Goal: Navigation & Orientation: Find specific page/section

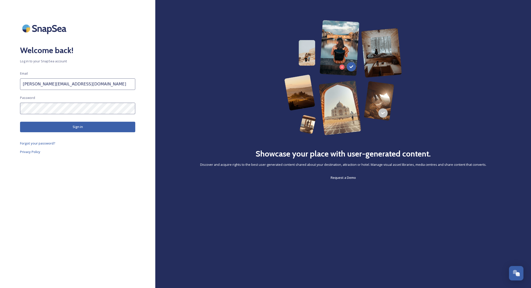
click at [93, 129] on button "Sign in" at bounding box center [77, 127] width 115 height 10
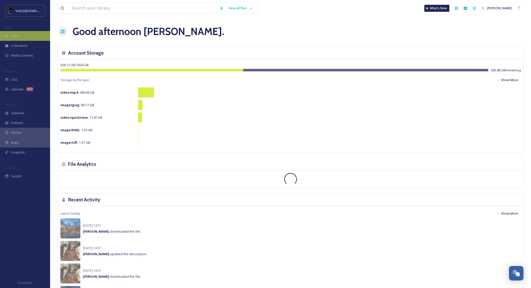
click at [17, 39] on div "Library" at bounding box center [25, 36] width 50 height 10
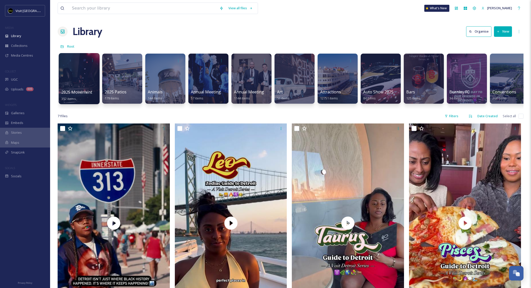
click at [80, 77] on div at bounding box center [79, 78] width 41 height 51
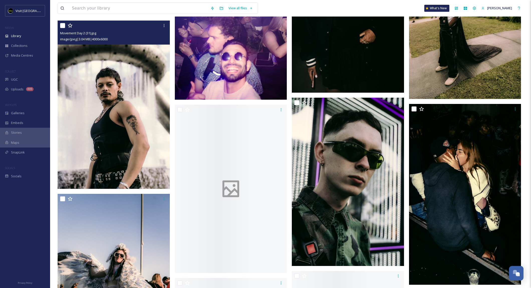
scroll to position [2475, 0]
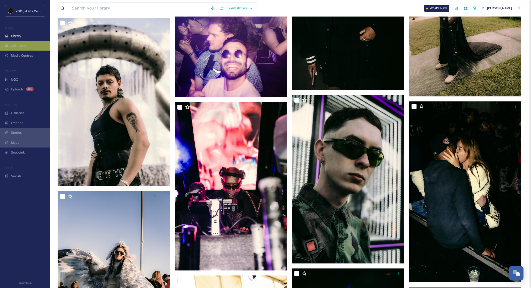
click at [20, 45] on span "Collections" at bounding box center [19, 45] width 17 height 5
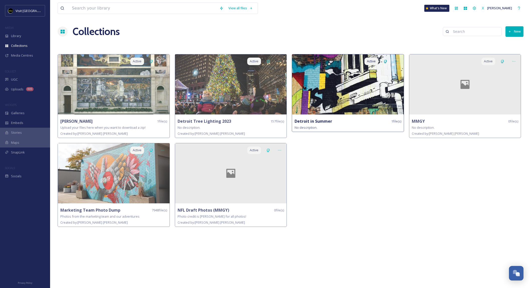
drag, startPoint x: 338, startPoint y: 99, endPoint x: 337, endPoint y: 76, distance: 23.1
click at [338, 99] on img at bounding box center [348, 84] width 112 height 60
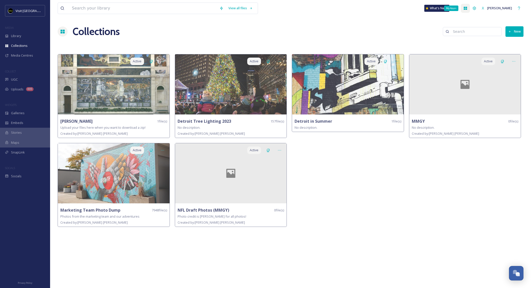
click at [470, 8] on div "My Apps" at bounding box center [465, 8] width 9 height 9
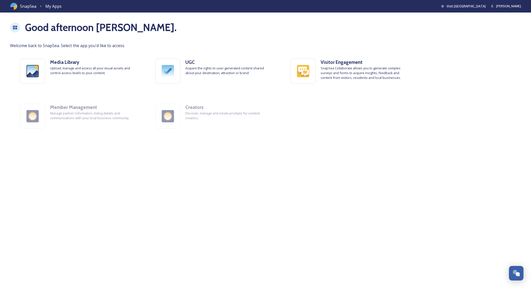
click at [474, 6] on span "Visit [GEOGRAPHIC_DATA]" at bounding box center [466, 6] width 39 height 5
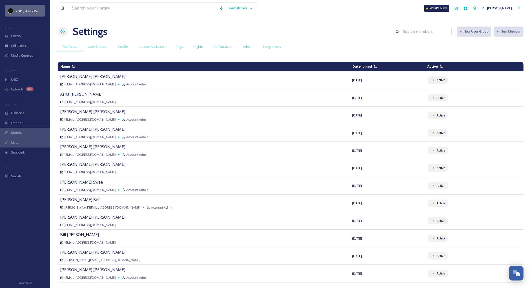
click at [25, 13] on span "Visit [GEOGRAPHIC_DATA]" at bounding box center [35, 10] width 39 height 5
click at [19, 88] on span "Uploads" at bounding box center [17, 89] width 13 height 5
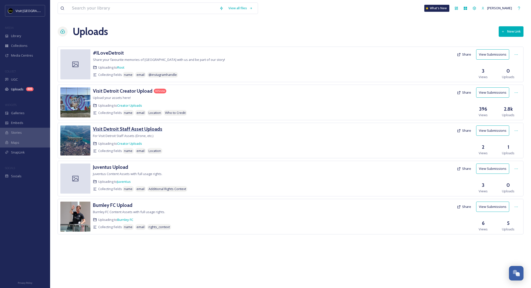
click at [113, 129] on h3 "Visit Detroit Staff Asset Uploads" at bounding box center [127, 129] width 69 height 6
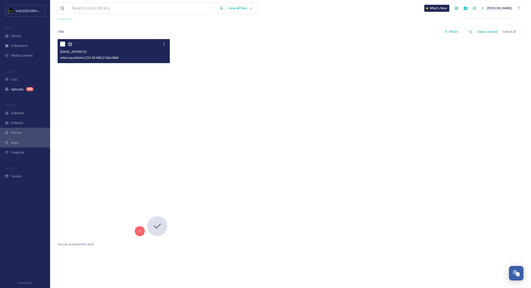
scroll to position [102, 0]
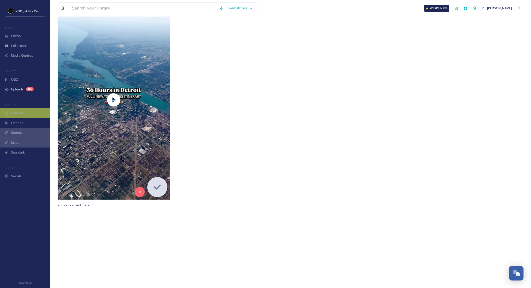
click at [17, 110] on div "Galleries" at bounding box center [25, 113] width 50 height 10
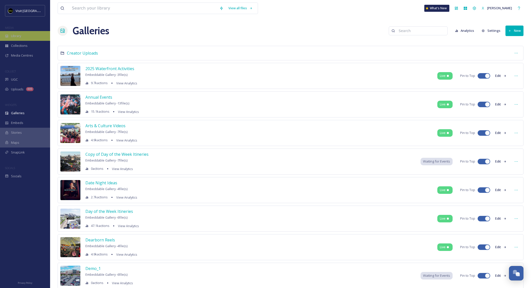
scroll to position [1, 0]
click at [15, 37] on span "Library" at bounding box center [16, 36] width 10 height 5
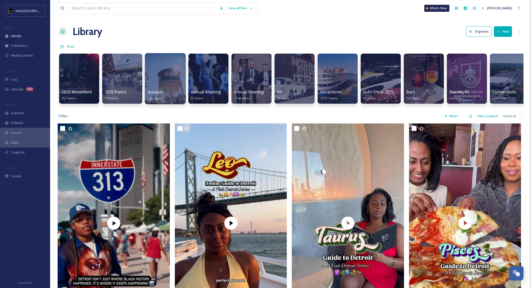
click at [165, 75] on div at bounding box center [165, 78] width 41 height 51
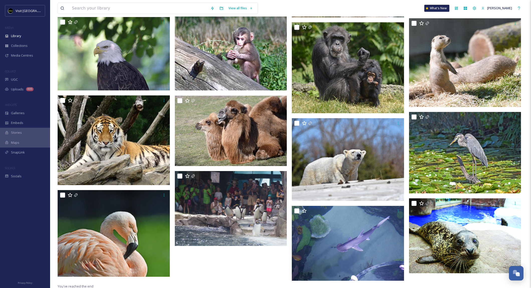
scroll to position [290, 0]
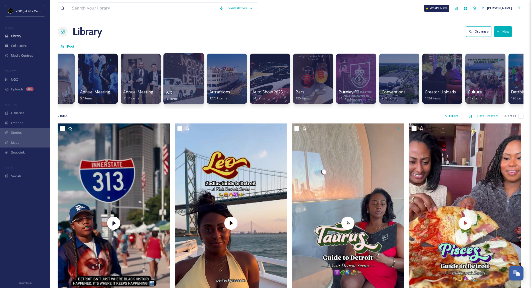
scroll to position [0, 114]
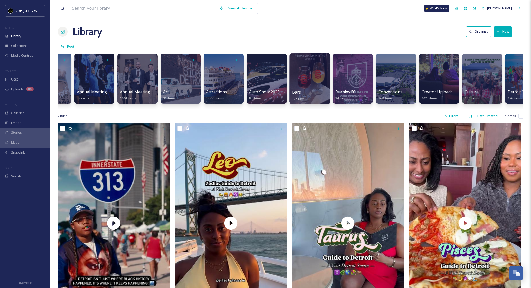
click at [312, 82] on div at bounding box center [310, 78] width 41 height 51
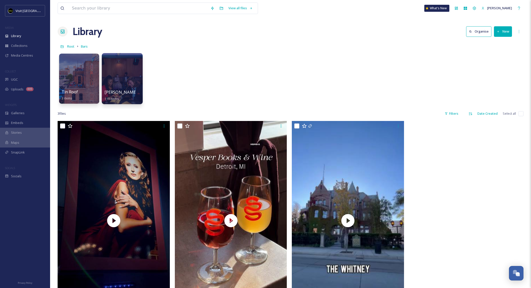
click at [128, 73] on div at bounding box center [122, 78] width 41 height 51
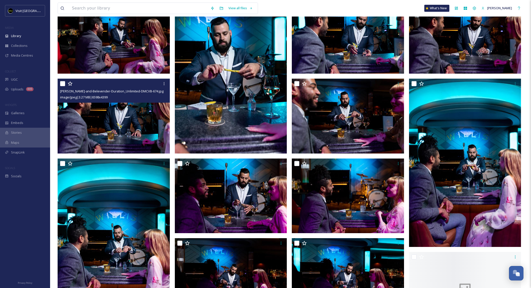
scroll to position [1302, 0]
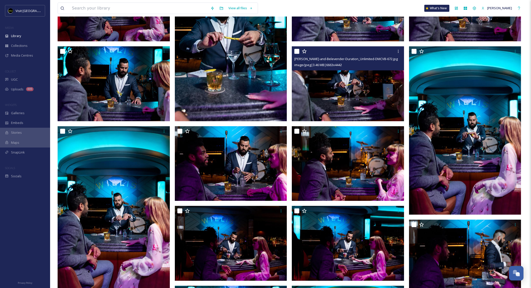
click at [368, 90] on img at bounding box center [348, 83] width 112 height 75
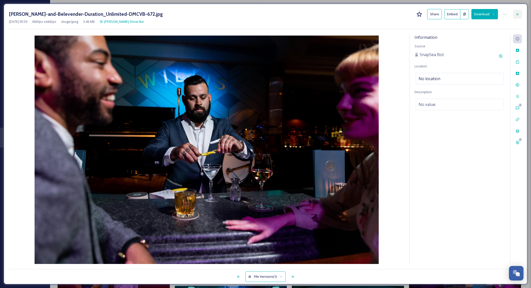
click at [517, 13] on icon at bounding box center [518, 14] width 4 height 4
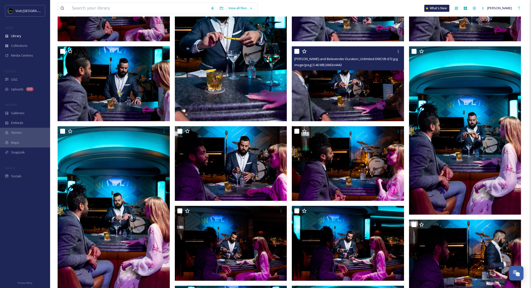
scroll to position [1302, 0]
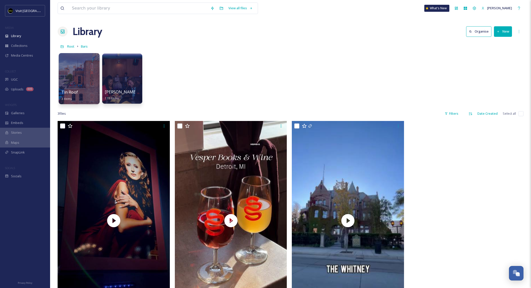
click at [65, 75] on div at bounding box center [79, 78] width 41 height 51
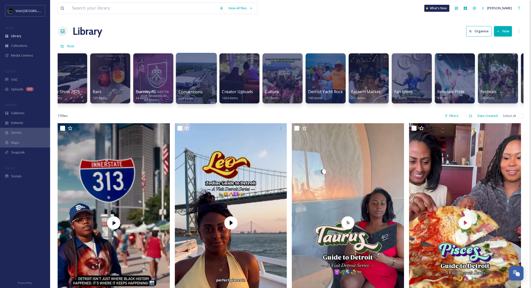
scroll to position [0, 315]
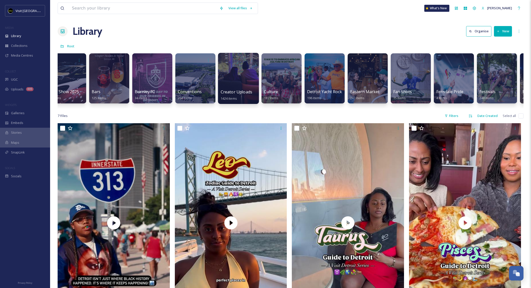
click at [245, 86] on div at bounding box center [238, 78] width 41 height 51
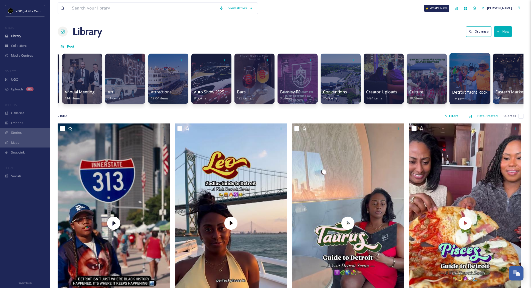
scroll to position [0, 170]
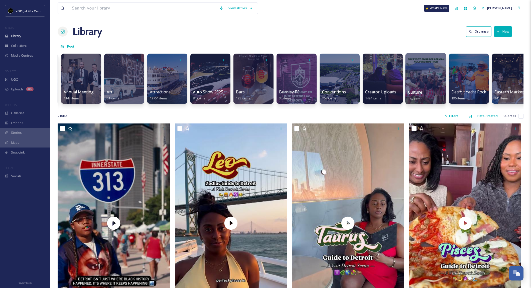
click at [435, 82] on div at bounding box center [426, 78] width 41 height 51
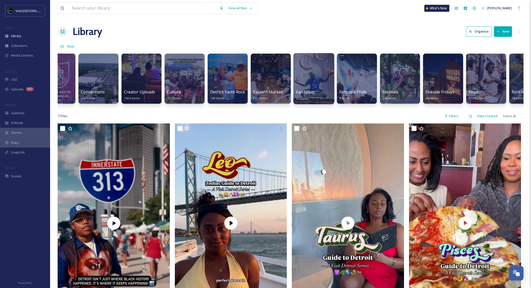
scroll to position [0, 412]
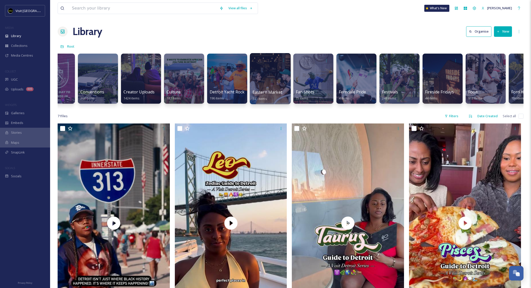
click at [264, 73] on div at bounding box center [270, 78] width 41 height 51
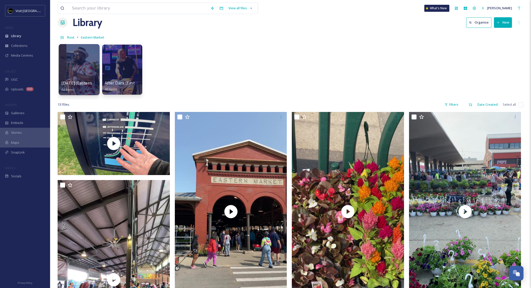
scroll to position [9, 0]
click at [78, 63] on div at bounding box center [79, 69] width 41 height 51
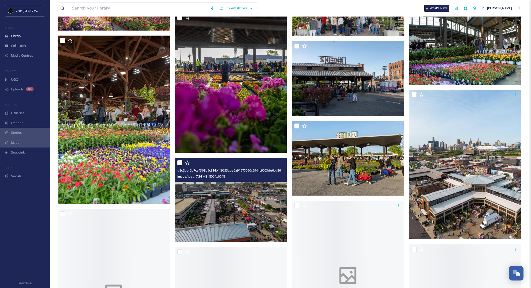
scroll to position [1743, 0]
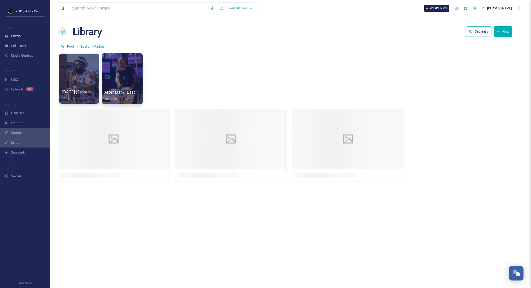
click at [124, 70] on div at bounding box center [122, 78] width 41 height 51
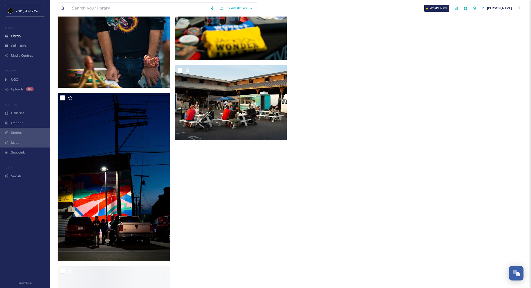
scroll to position [1353, 0]
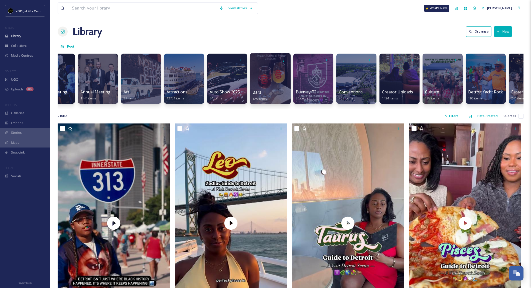
scroll to position [0, 153]
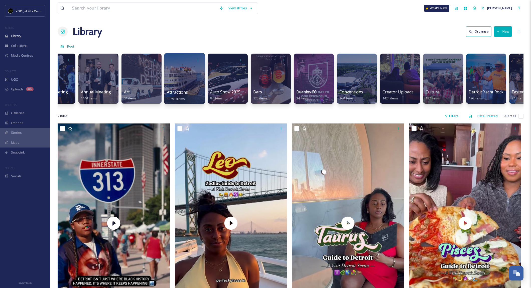
click at [186, 77] on div at bounding box center [184, 78] width 41 height 51
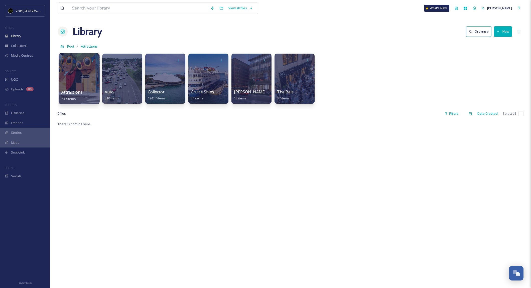
click at [84, 79] on div at bounding box center [79, 78] width 41 height 51
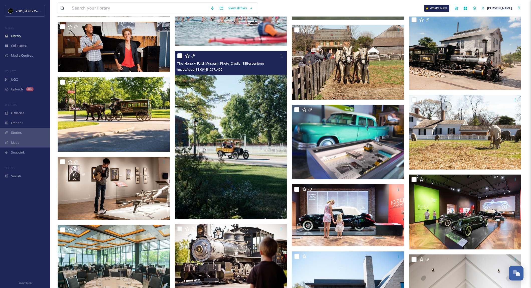
scroll to position [800, 0]
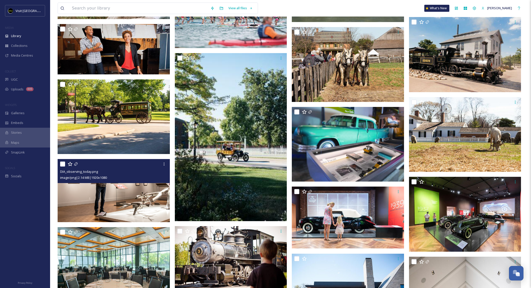
click at [120, 191] on img at bounding box center [114, 190] width 112 height 63
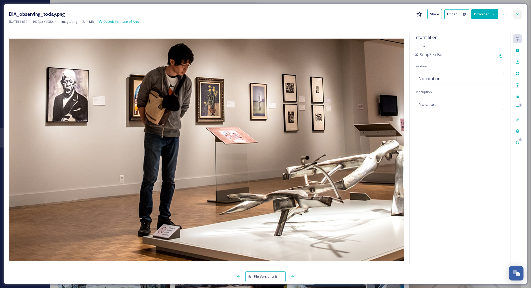
click at [517, 13] on icon at bounding box center [518, 14] width 4 height 4
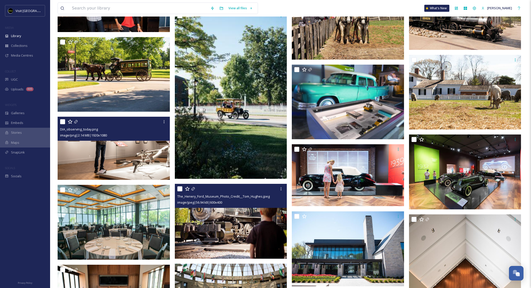
scroll to position [862, 0]
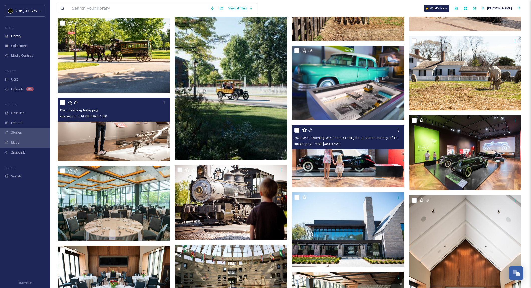
click at [362, 171] on img at bounding box center [348, 156] width 112 height 62
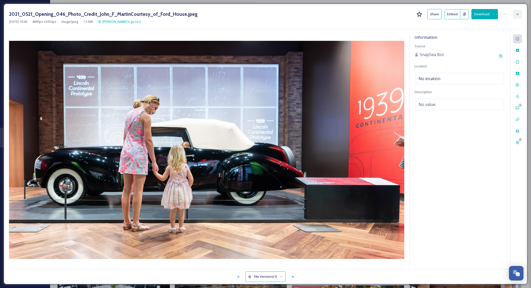
click at [519, 15] on icon at bounding box center [518, 14] width 4 height 4
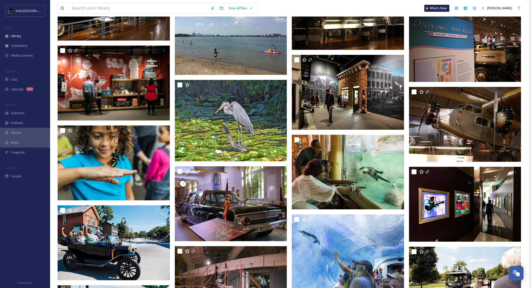
scroll to position [2804, 0]
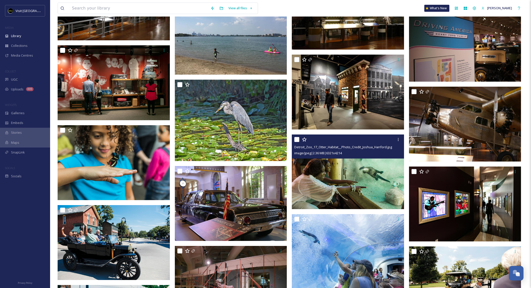
click at [386, 168] on img at bounding box center [348, 172] width 112 height 75
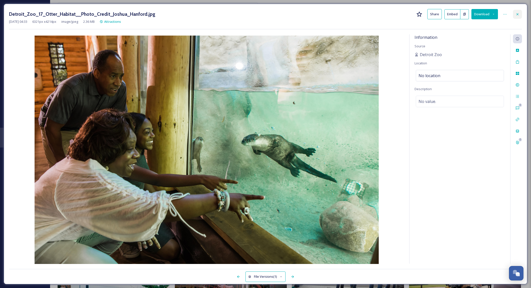
click at [518, 14] on icon at bounding box center [518, 14] width 2 height 2
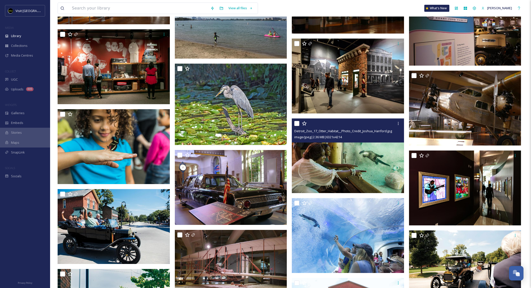
scroll to position [2820, 0]
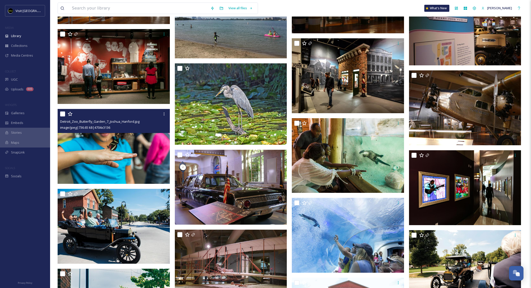
click at [150, 153] on img at bounding box center [114, 146] width 112 height 75
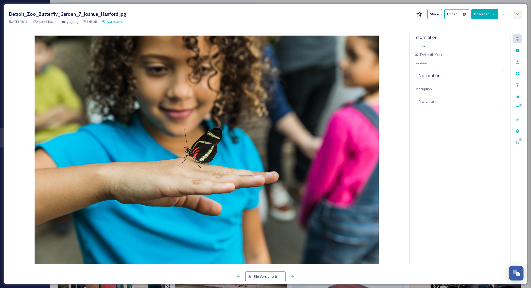
click at [518, 14] on icon at bounding box center [518, 14] width 2 height 2
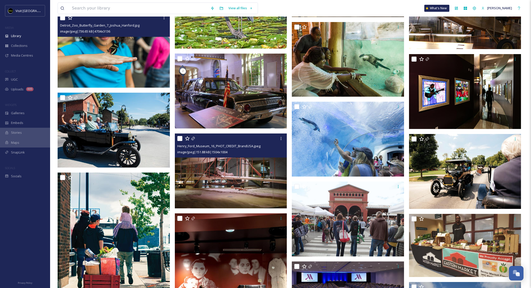
scroll to position [2921, 0]
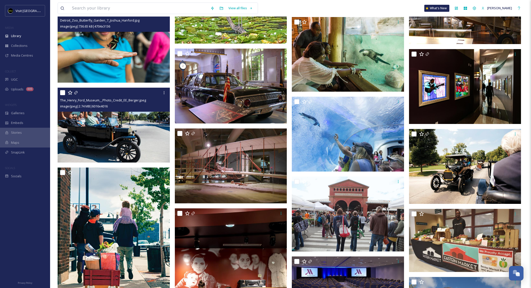
click at [144, 127] on img at bounding box center [114, 125] width 112 height 75
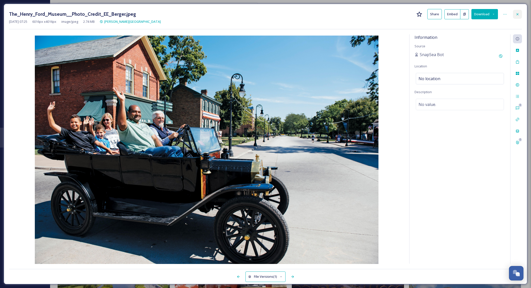
click at [520, 14] on div at bounding box center [517, 14] width 9 height 9
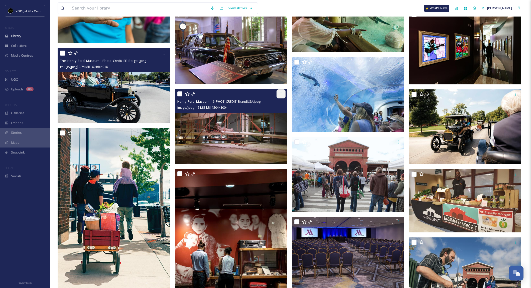
scroll to position [2962, 0]
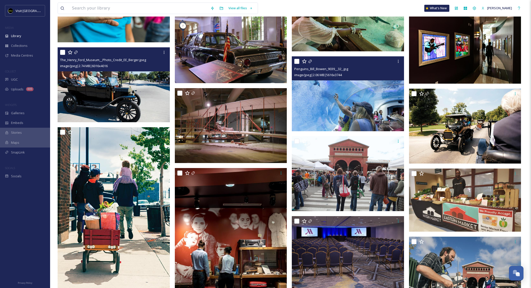
click at [329, 106] on img at bounding box center [348, 93] width 112 height 75
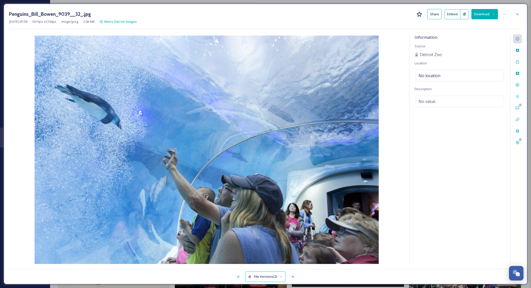
click at [517, 12] on div at bounding box center [517, 14] width 9 height 9
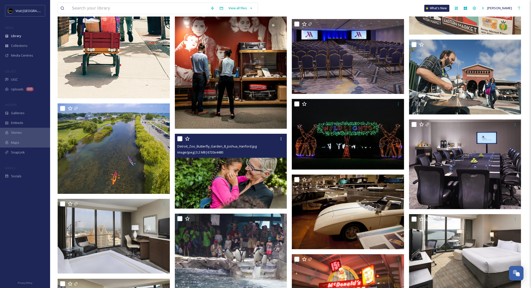
scroll to position [3159, 0]
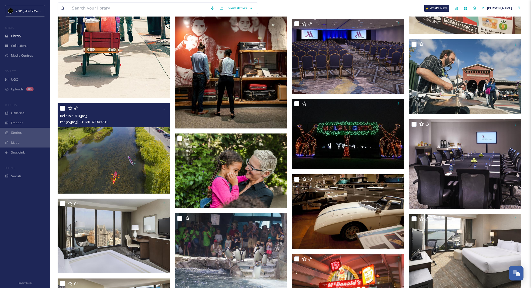
click at [139, 144] on img at bounding box center [114, 148] width 112 height 90
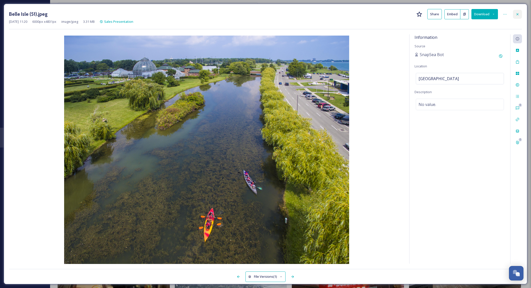
click at [516, 13] on icon at bounding box center [518, 14] width 4 height 4
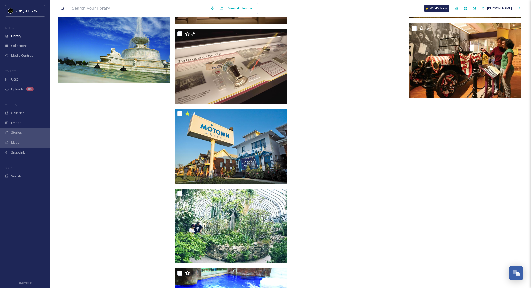
scroll to position [3986, 0]
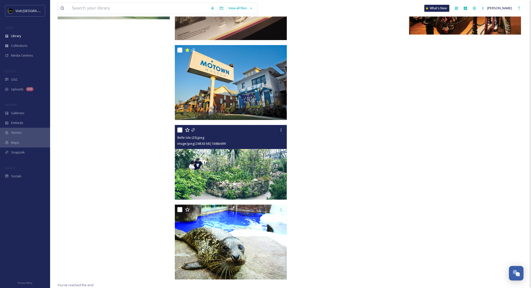
click at [265, 174] on img at bounding box center [231, 162] width 112 height 75
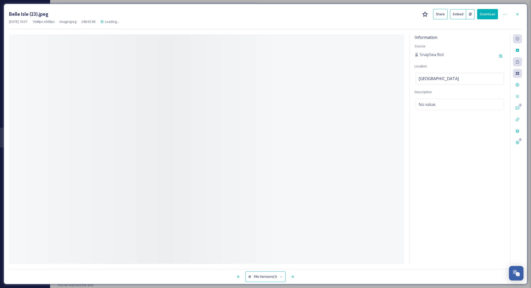
scroll to position [3907, 0]
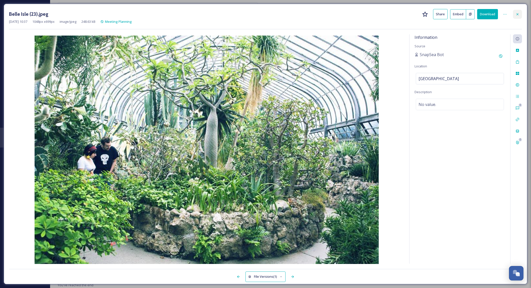
click at [517, 14] on icon at bounding box center [518, 14] width 4 height 4
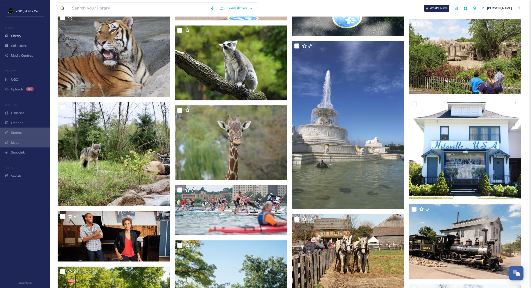
scroll to position [601, 0]
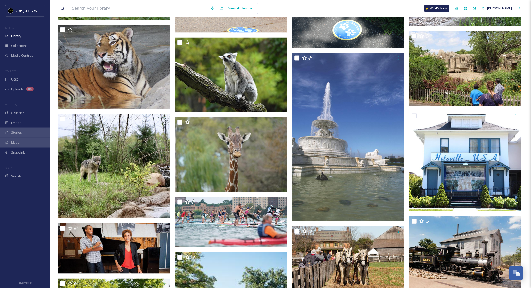
click at [253, 201] on div at bounding box center [231, 202] width 109 height 9
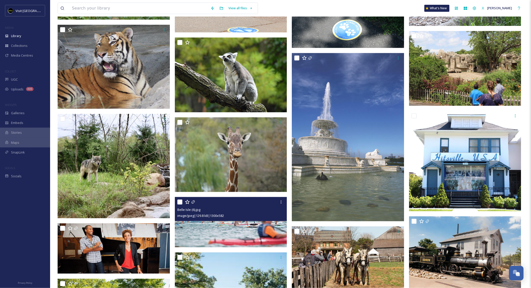
click at [245, 226] on img at bounding box center [231, 222] width 112 height 50
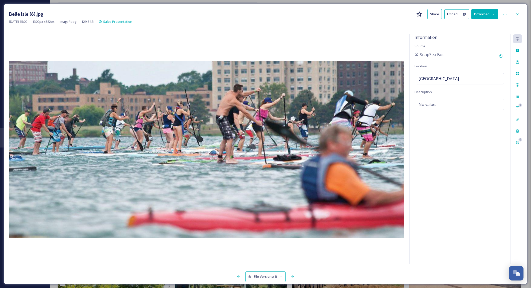
drag, startPoint x: 518, startPoint y: 14, endPoint x: 509, endPoint y: 19, distance: 10.4
click at [518, 14] on icon at bounding box center [518, 14] width 4 height 4
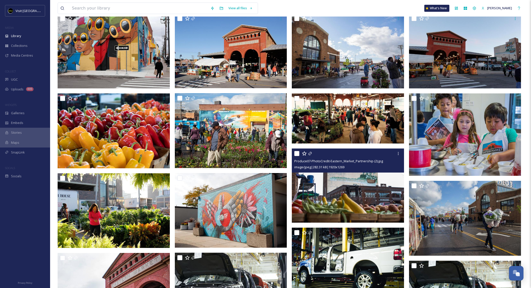
scroll to position [107, 0]
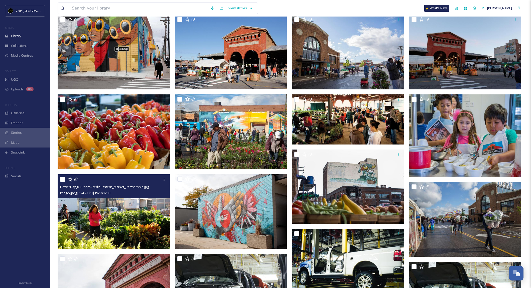
click at [163, 207] on img at bounding box center [114, 211] width 112 height 75
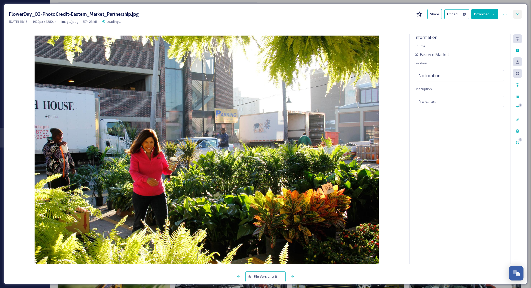
drag, startPoint x: 518, startPoint y: 14, endPoint x: 477, endPoint y: 19, distance: 41.2
click at [518, 14] on icon at bounding box center [518, 14] width 4 height 4
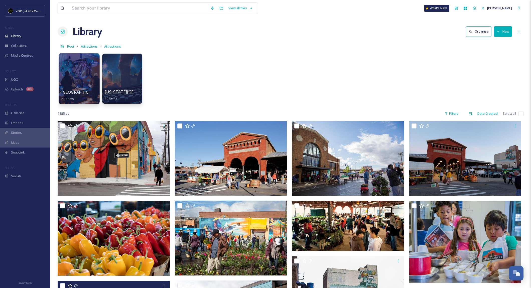
click at [96, 75] on div at bounding box center [79, 78] width 41 height 51
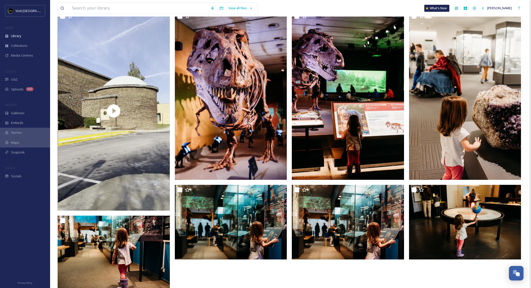
scroll to position [762, 0]
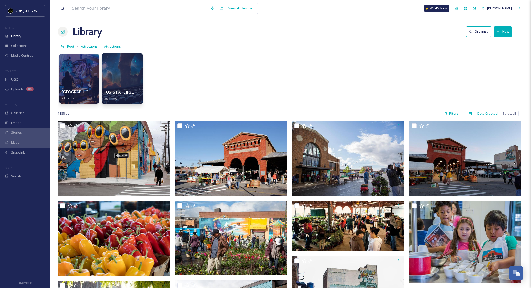
click at [121, 72] on div at bounding box center [122, 78] width 41 height 51
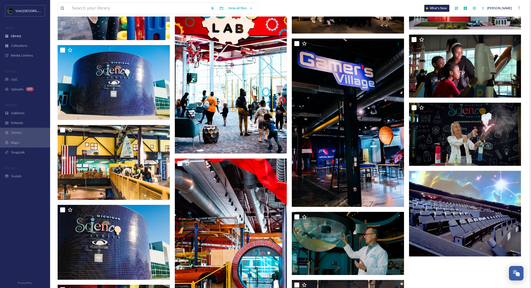
scroll to position [436, 0]
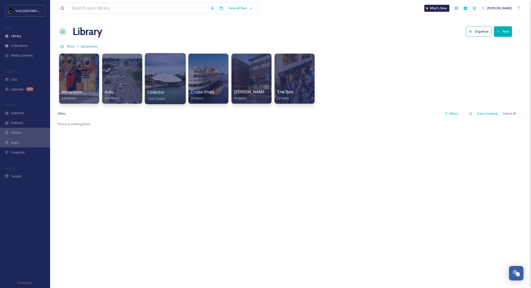
click at [157, 78] on div at bounding box center [165, 78] width 41 height 51
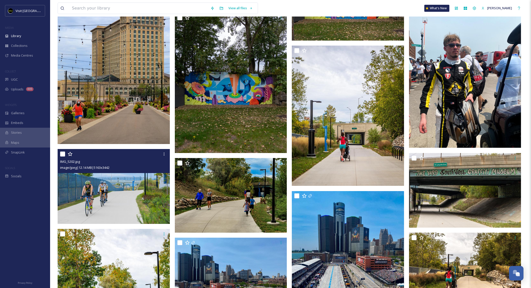
scroll to position [984, 0]
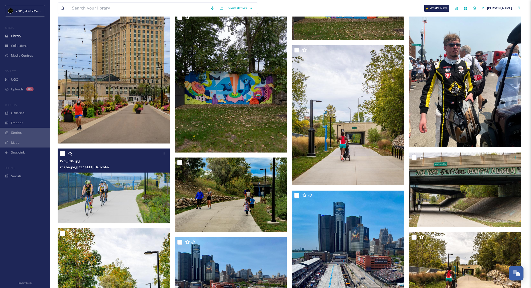
click at [115, 197] on img at bounding box center [114, 186] width 112 height 75
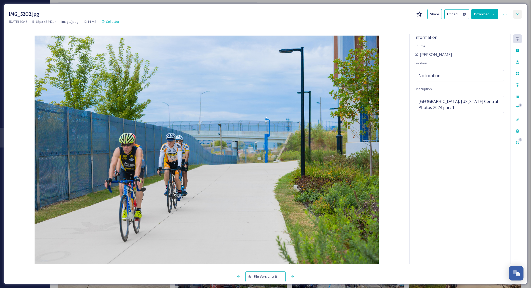
click at [518, 14] on icon at bounding box center [518, 14] width 4 height 4
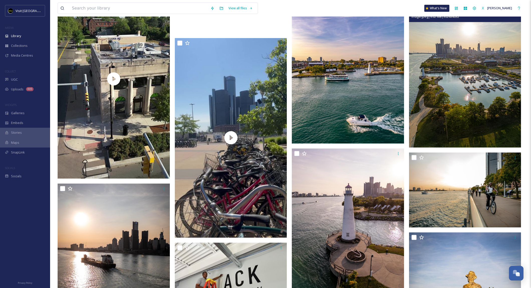
scroll to position [4451, 0]
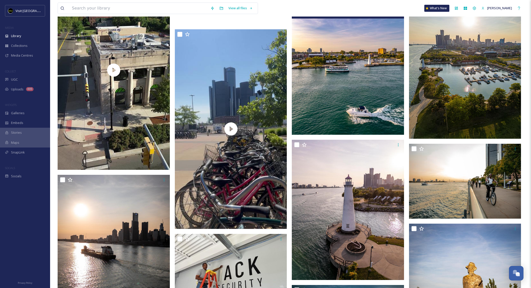
click at [377, 104] on img at bounding box center [348, 64] width 112 height 140
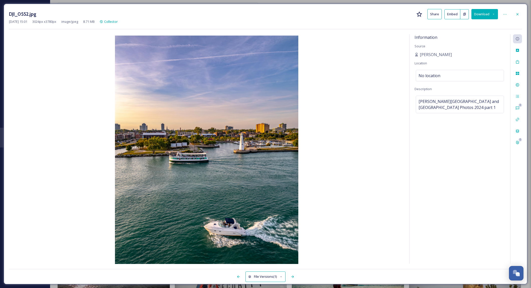
click at [518, 14] on icon at bounding box center [518, 14] width 4 height 4
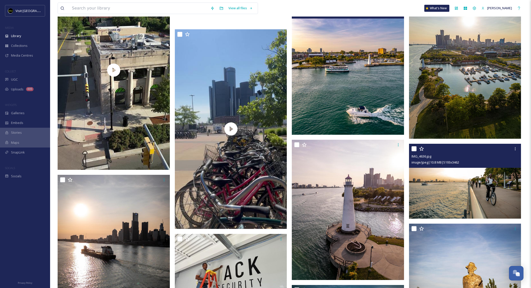
click at [506, 204] on img at bounding box center [465, 181] width 112 height 75
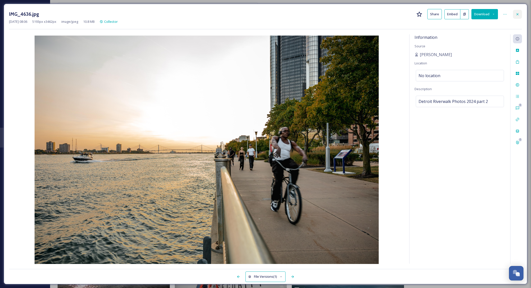
click at [518, 13] on icon at bounding box center [518, 14] width 4 height 4
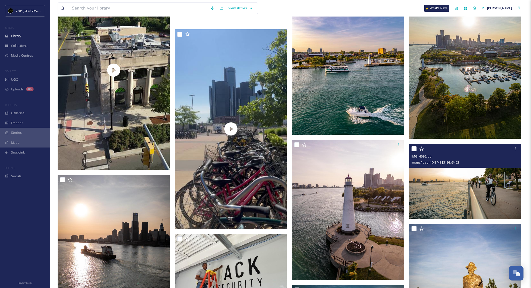
click at [478, 85] on img at bounding box center [465, 64] width 112 height 150
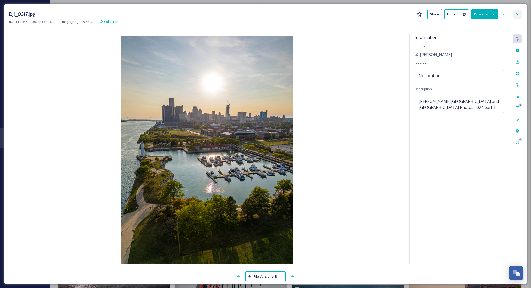
click at [518, 14] on icon at bounding box center [518, 14] width 4 height 4
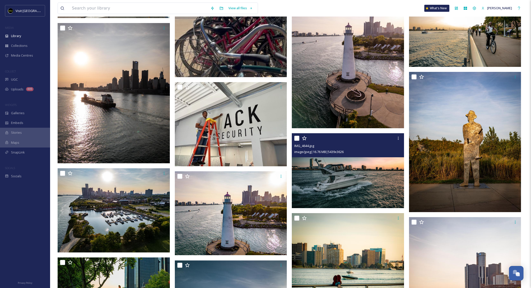
scroll to position [4604, 0]
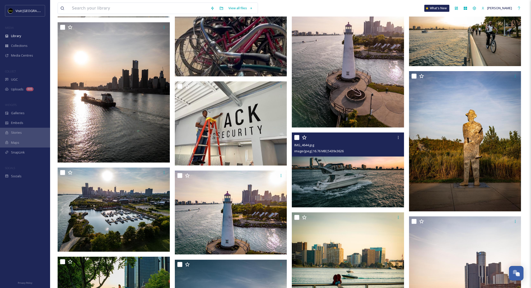
click at [320, 160] on img at bounding box center [348, 170] width 112 height 75
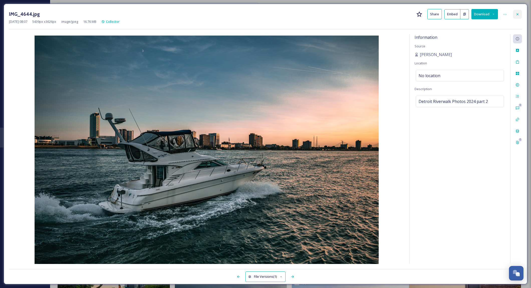
click at [517, 15] on icon at bounding box center [518, 14] width 4 height 4
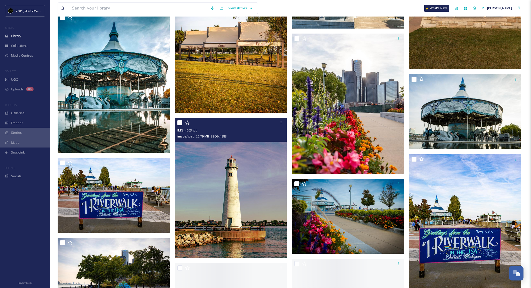
scroll to position [5338, 0]
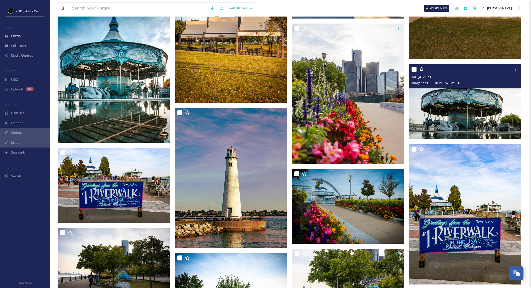
click at [473, 128] on img at bounding box center [465, 101] width 112 height 75
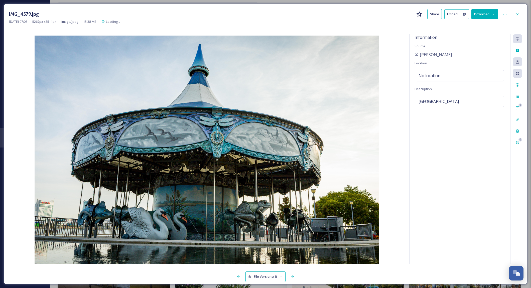
click at [518, 13] on icon at bounding box center [518, 14] width 4 height 4
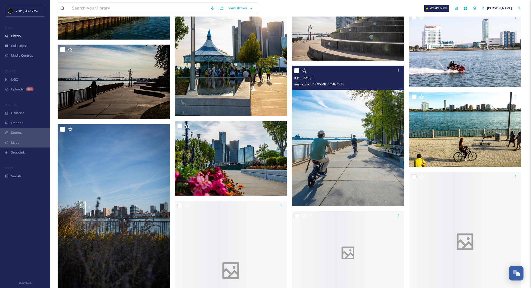
scroll to position [5776, 0]
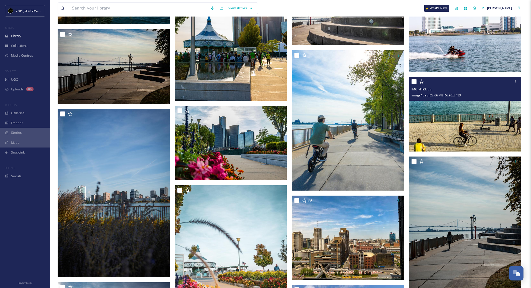
click at [487, 122] on img at bounding box center [465, 114] width 112 height 75
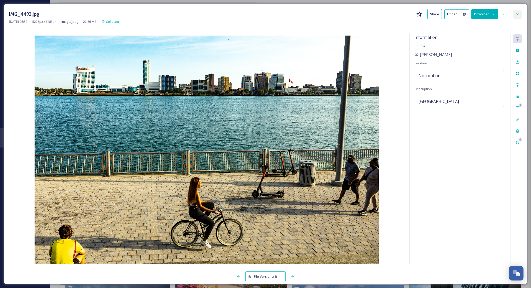
click at [518, 14] on icon at bounding box center [518, 14] width 4 height 4
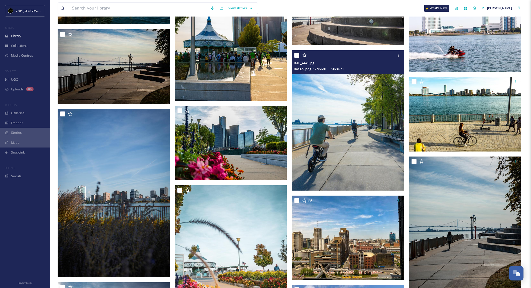
click at [353, 142] on img at bounding box center [348, 120] width 112 height 140
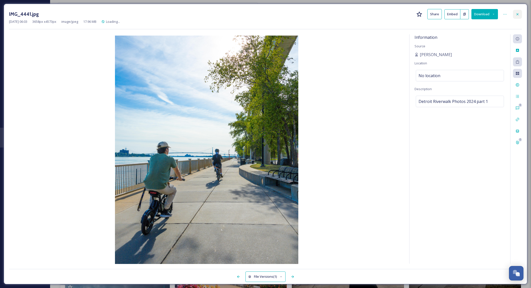
click at [517, 14] on icon at bounding box center [518, 14] width 4 height 4
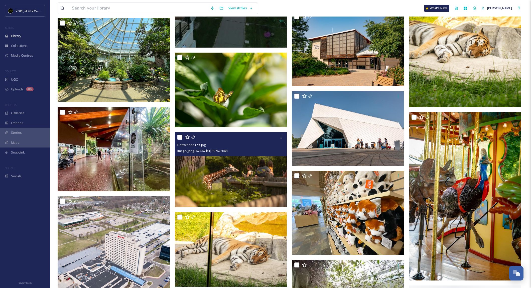
scroll to position [8517, 0]
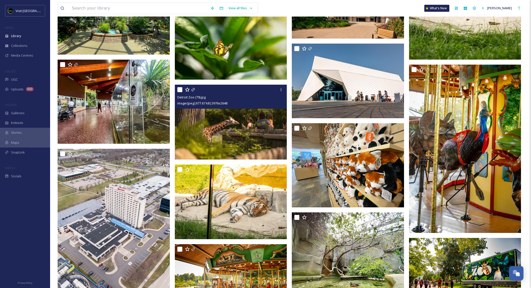
click at [269, 121] on img at bounding box center [231, 122] width 112 height 75
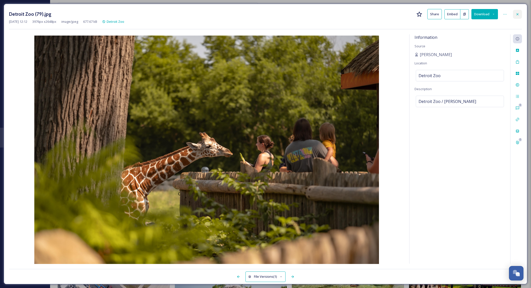
click at [518, 14] on icon at bounding box center [518, 14] width 2 height 2
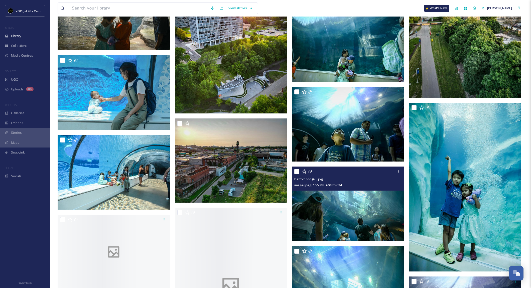
scroll to position [9488, 0]
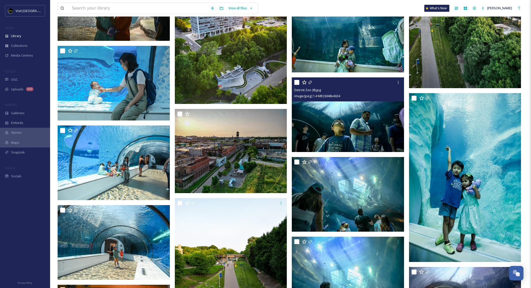
click at [336, 140] on img at bounding box center [348, 114] width 112 height 75
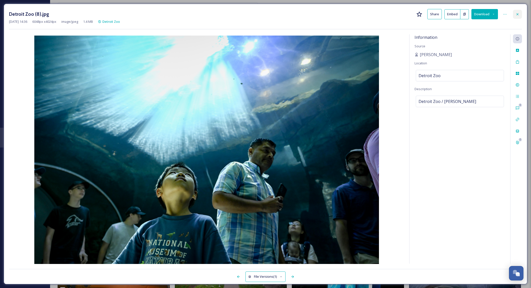
click at [517, 15] on icon at bounding box center [518, 14] width 4 height 4
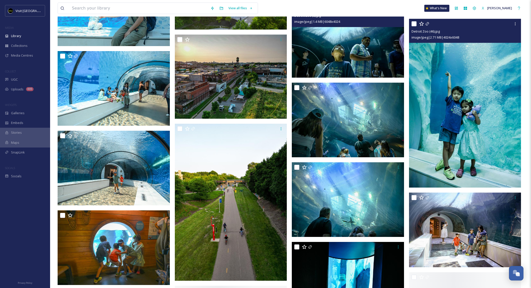
scroll to position [9579, 0]
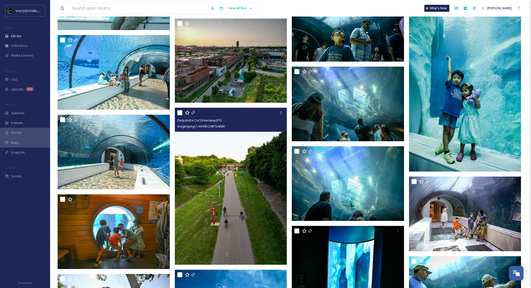
click at [269, 183] on img at bounding box center [231, 186] width 112 height 157
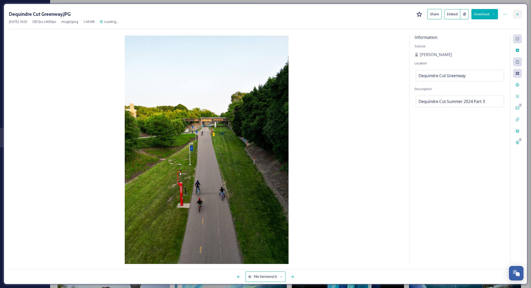
click at [516, 14] on icon at bounding box center [518, 14] width 4 height 4
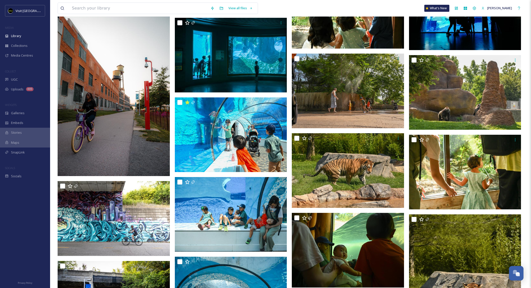
scroll to position [10557, 0]
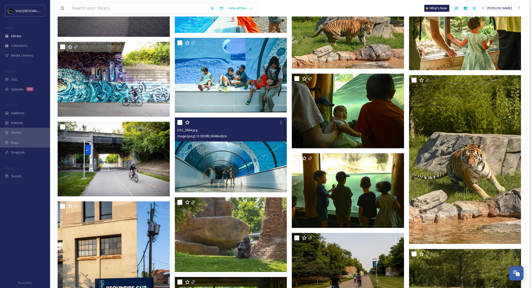
click at [209, 174] on img at bounding box center [231, 155] width 112 height 75
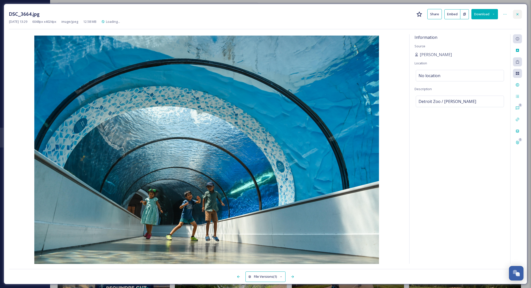
click at [517, 14] on icon at bounding box center [518, 14] width 4 height 4
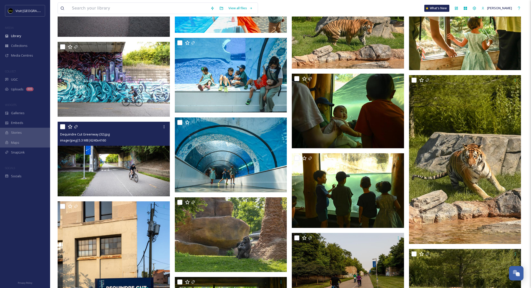
click at [130, 165] on img at bounding box center [114, 159] width 112 height 75
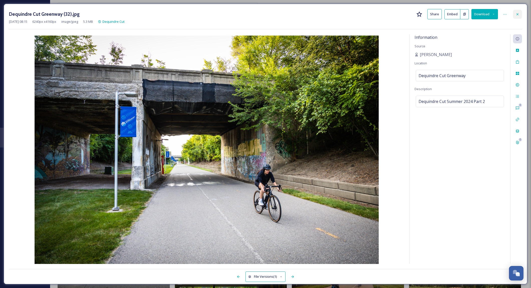
click at [518, 13] on icon at bounding box center [518, 14] width 4 height 4
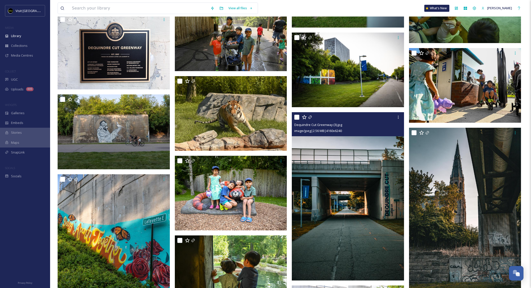
scroll to position [10924, 0]
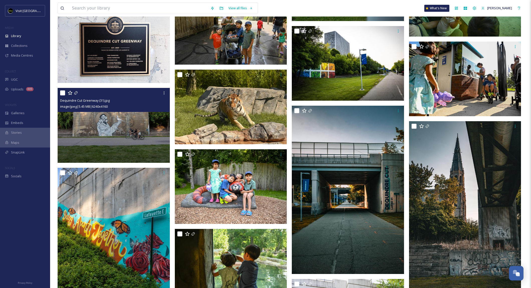
click at [148, 143] on img at bounding box center [114, 125] width 112 height 75
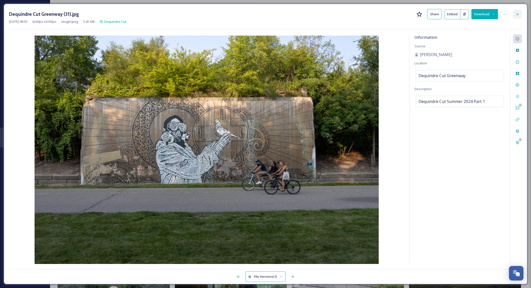
click at [517, 13] on icon at bounding box center [518, 14] width 4 height 4
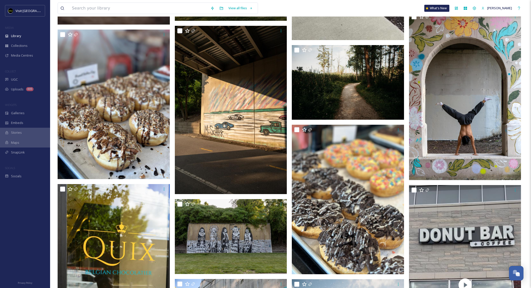
scroll to position [11887, 0]
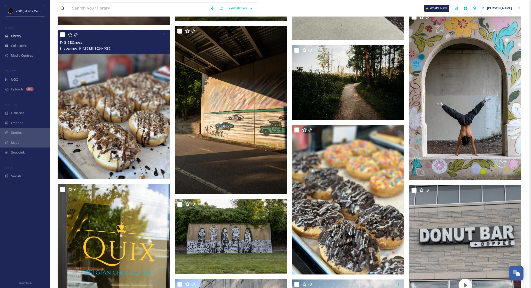
click at [81, 112] on img at bounding box center [114, 105] width 112 height 150
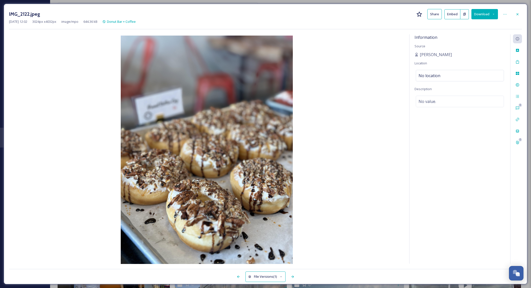
drag, startPoint x: 518, startPoint y: 15, endPoint x: 514, endPoint y: 20, distance: 6.2
click at [519, 15] on icon at bounding box center [518, 14] width 4 height 4
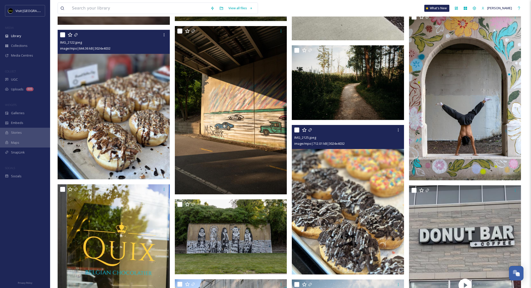
click at [340, 158] on img at bounding box center [348, 200] width 112 height 150
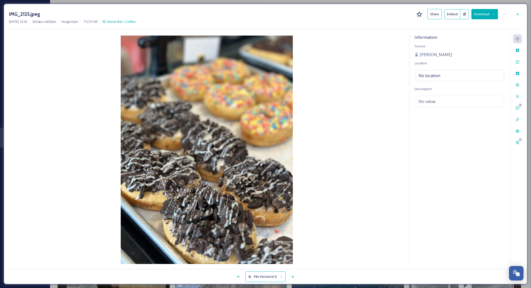
click at [518, 14] on icon at bounding box center [518, 14] width 4 height 4
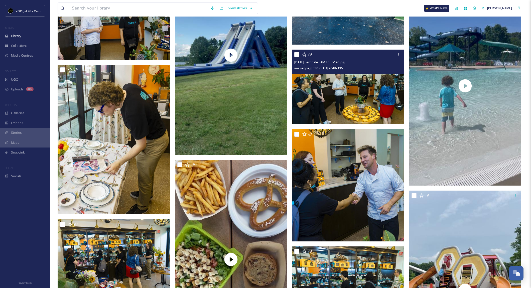
scroll to position [12295, 0]
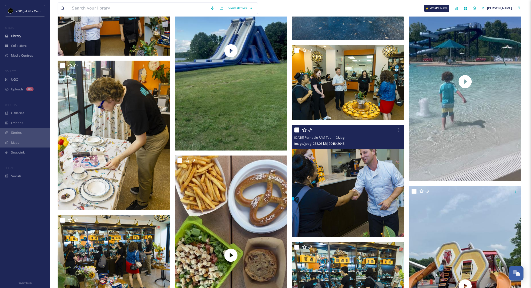
click at [378, 152] on img at bounding box center [348, 181] width 112 height 112
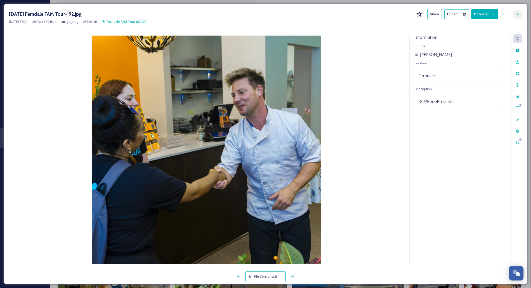
click at [519, 13] on icon at bounding box center [518, 14] width 4 height 4
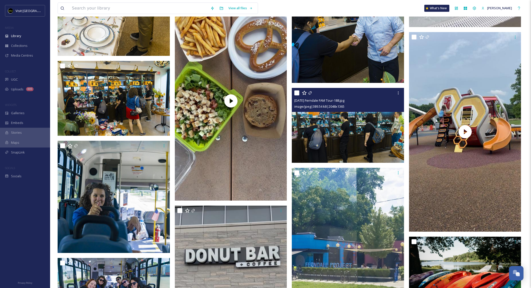
scroll to position [12450, 0]
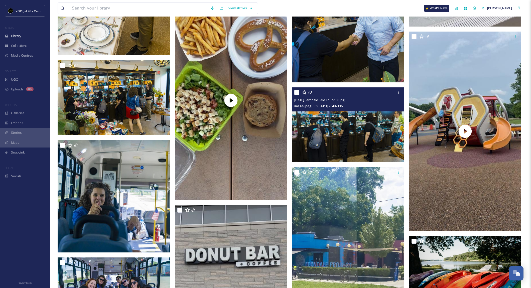
click at [363, 127] on img at bounding box center [348, 124] width 112 height 75
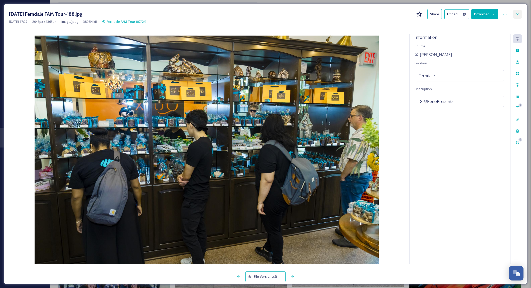
click at [518, 14] on icon at bounding box center [518, 14] width 4 height 4
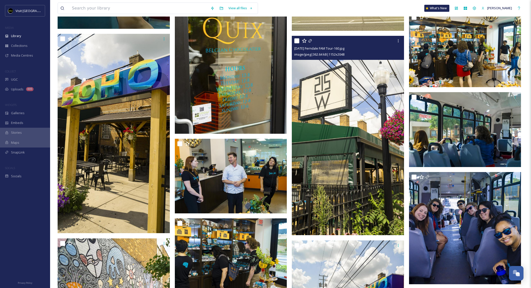
scroll to position [13291, 0]
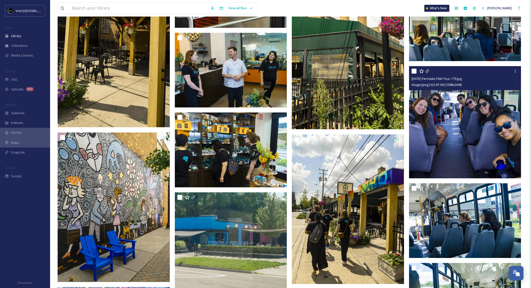
click at [472, 130] on img at bounding box center [465, 122] width 112 height 112
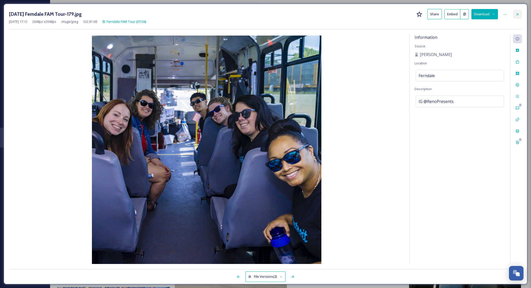
click at [516, 14] on icon at bounding box center [518, 14] width 4 height 4
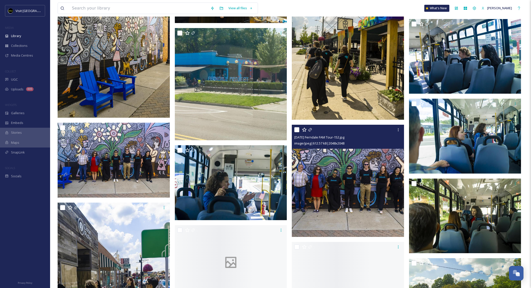
scroll to position [13460, 0]
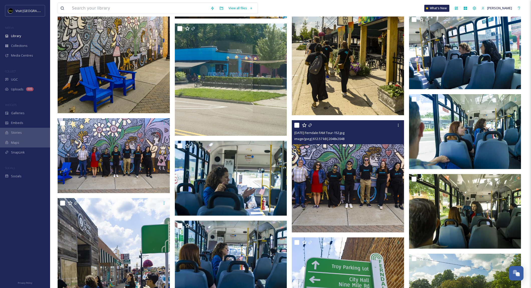
click at [360, 176] on img at bounding box center [348, 176] width 112 height 112
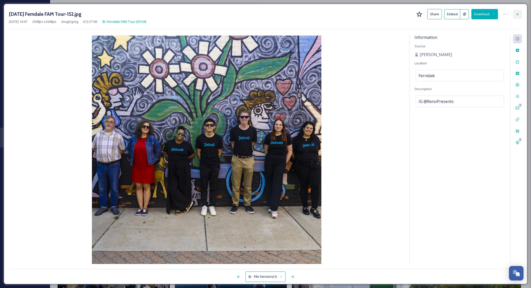
click at [517, 13] on icon at bounding box center [518, 14] width 4 height 4
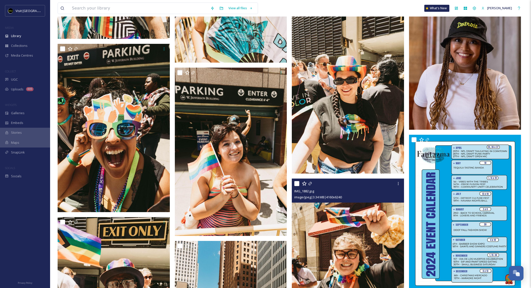
scroll to position [20512, 0]
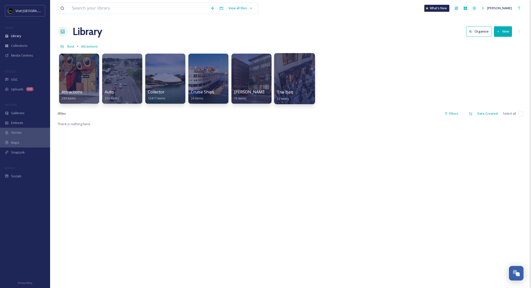
click at [297, 75] on div at bounding box center [294, 78] width 41 height 51
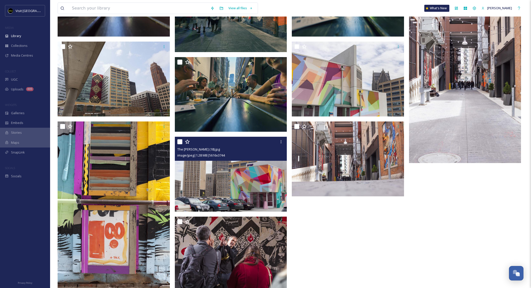
scroll to position [770, 0]
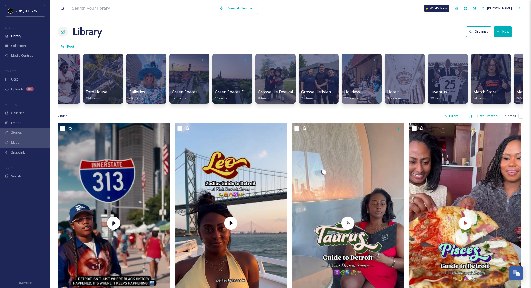
scroll to position [0, 839]
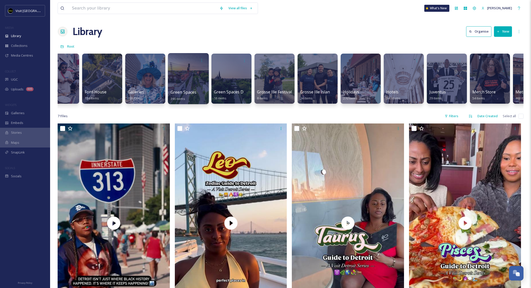
click at [180, 88] on div at bounding box center [188, 78] width 41 height 51
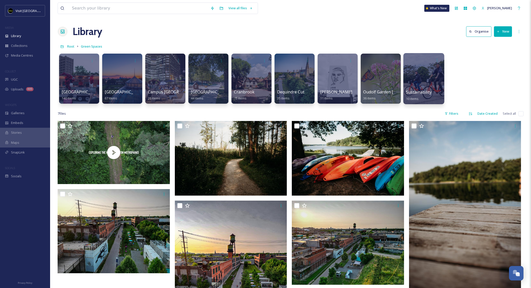
click at [420, 89] on span "Sustainability" at bounding box center [419, 92] width 26 height 6
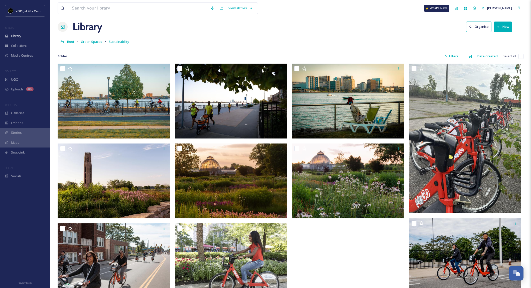
scroll to position [5, 0]
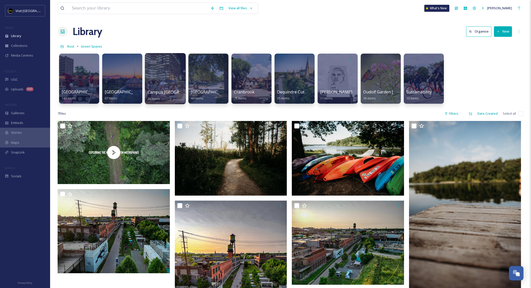
click at [151, 87] on div at bounding box center [165, 78] width 41 height 51
click at [79, 70] on div at bounding box center [79, 78] width 41 height 51
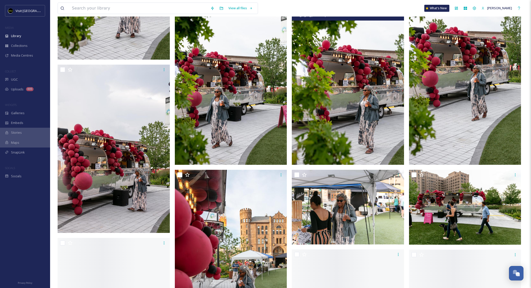
scroll to position [2101, 0]
